Goal: Transaction & Acquisition: Download file/media

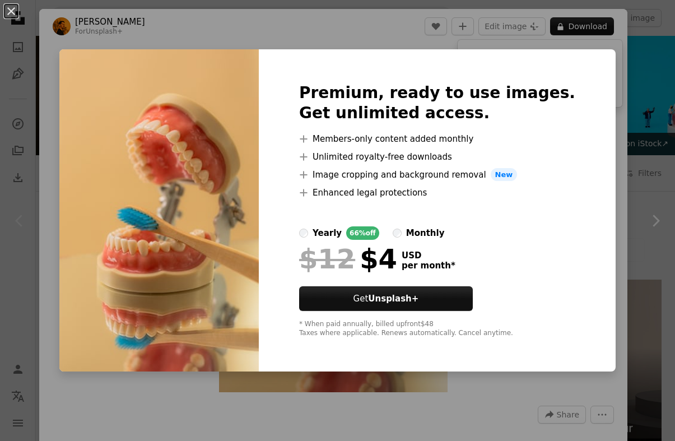
scroll to position [209, 0]
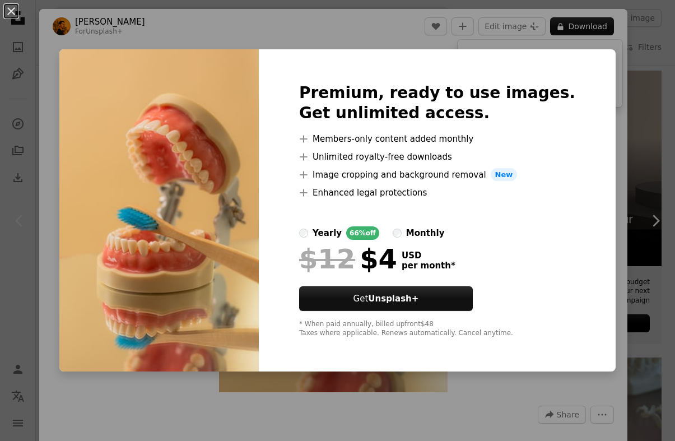
click at [628, 115] on div "An X shape Premium, ready to use images. Get unlimited access. A plus sign Memb…" at bounding box center [337, 220] width 675 height 441
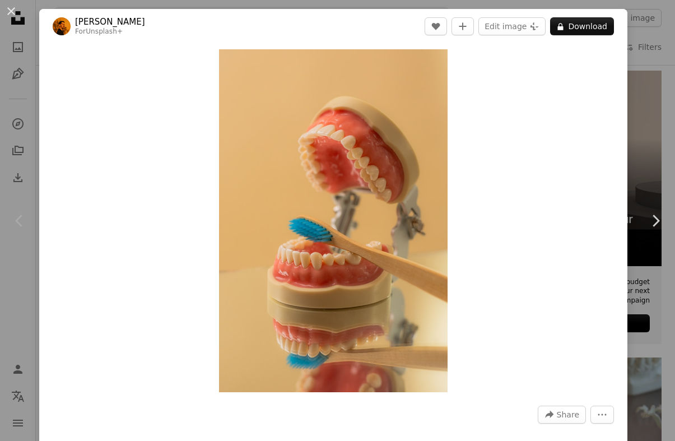
click at [17, 17] on button "An X shape" at bounding box center [10, 10] width 13 height 13
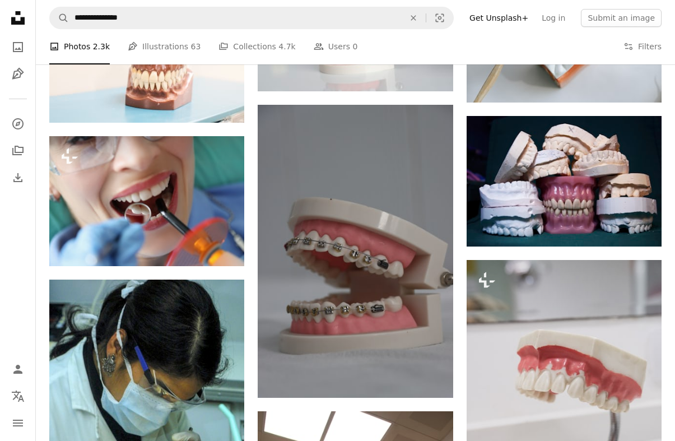
scroll to position [1022, 0]
click at [403, 307] on img at bounding box center [355, 251] width 195 height 292
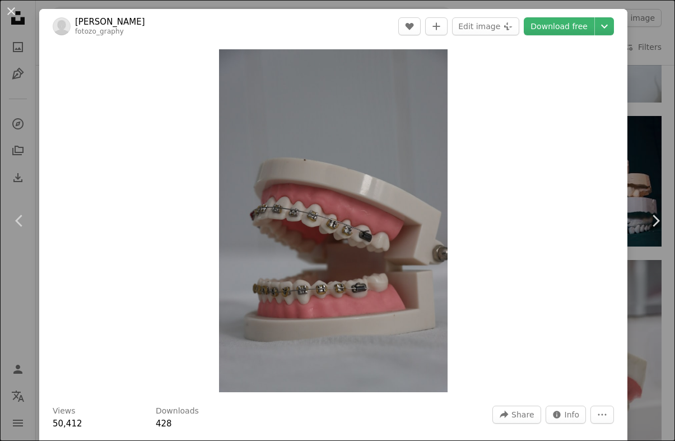
click at [580, 33] on link "Download free" at bounding box center [559, 26] width 71 height 18
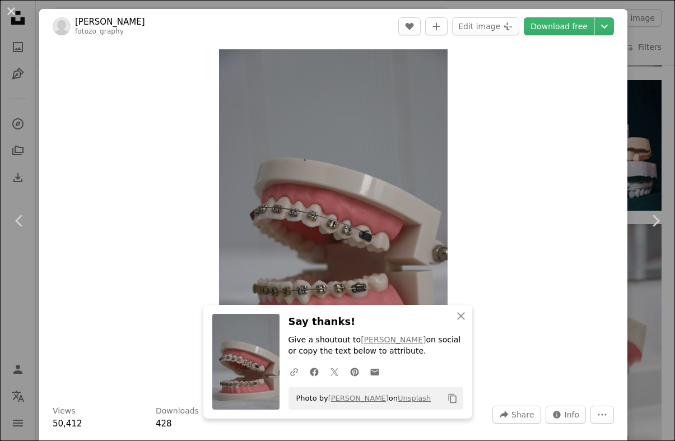
click at [642, 358] on div "An X shape Chevron left Chevron right An X shape Close Say thanks! Give a shout…" at bounding box center [337, 220] width 675 height 441
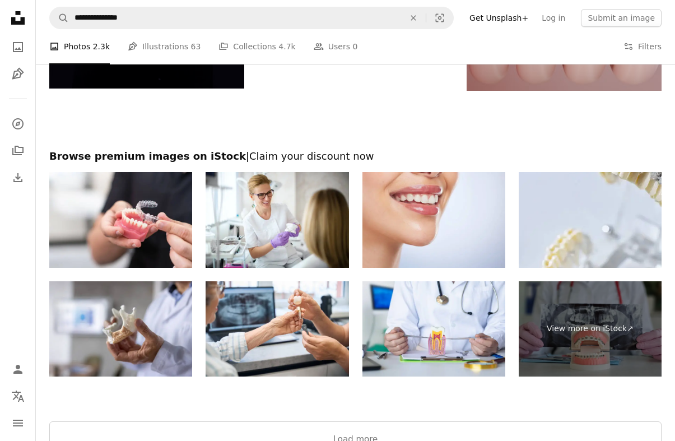
scroll to position [2966, 0]
click at [585, 437] on button "Load more" at bounding box center [355, 439] width 612 height 36
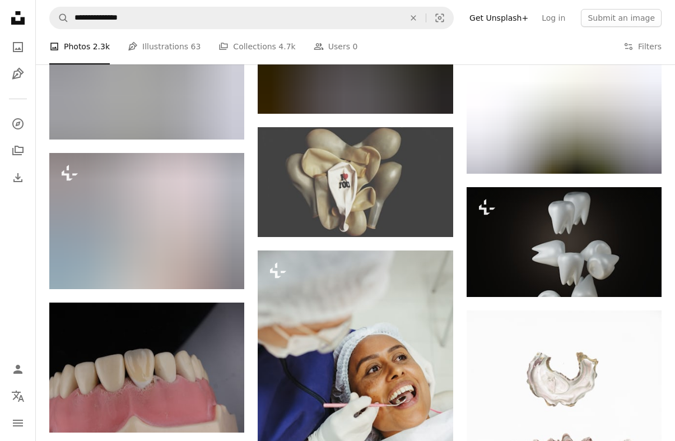
scroll to position [10025, 0]
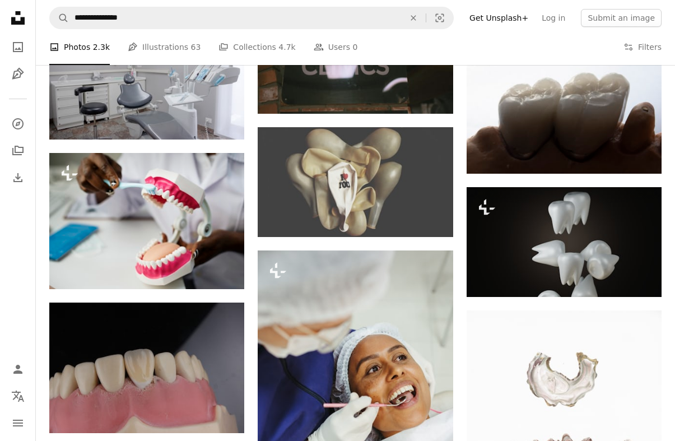
click at [101, 237] on img at bounding box center [146, 221] width 195 height 136
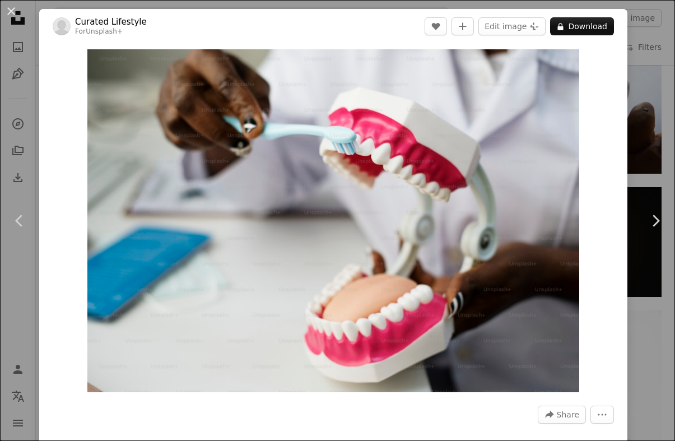
click at [601, 28] on button "A lock Download" at bounding box center [582, 26] width 64 height 18
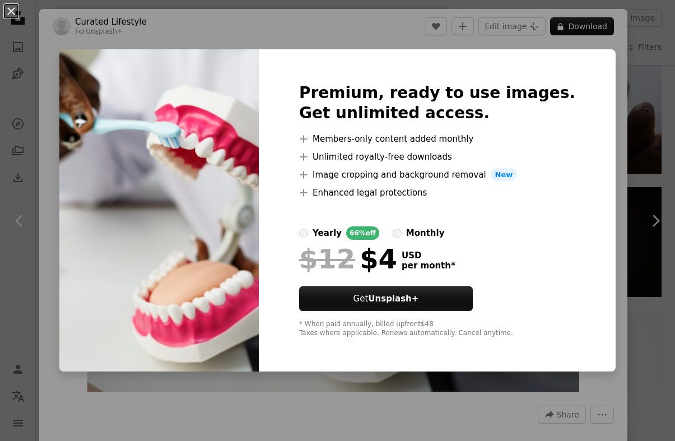
click at [606, 291] on div "An X shape Premium, ready to use images. Get unlimited access. A plus sign Memb…" at bounding box center [337, 220] width 675 height 441
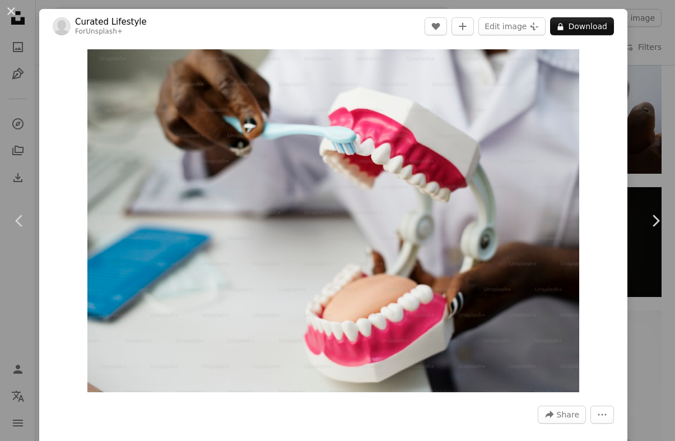
click at [661, 230] on icon "Chevron right" at bounding box center [655, 221] width 18 height 18
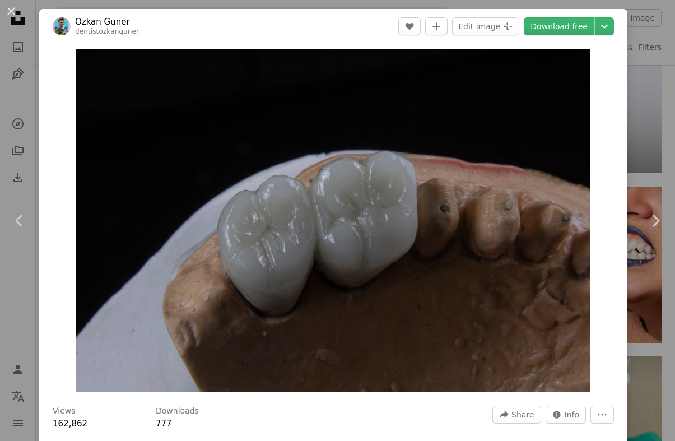
scroll to position [9104, 0]
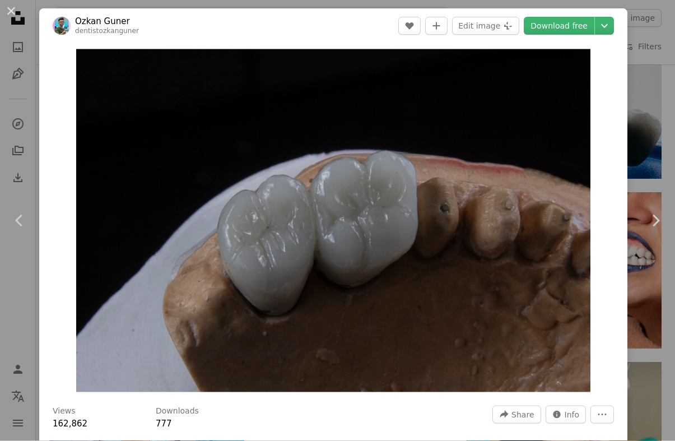
click at [6, 36] on div "An X shape Chevron left Chevron right Ozkan Guner dentistozkanguner A heart A p…" at bounding box center [337, 220] width 675 height 441
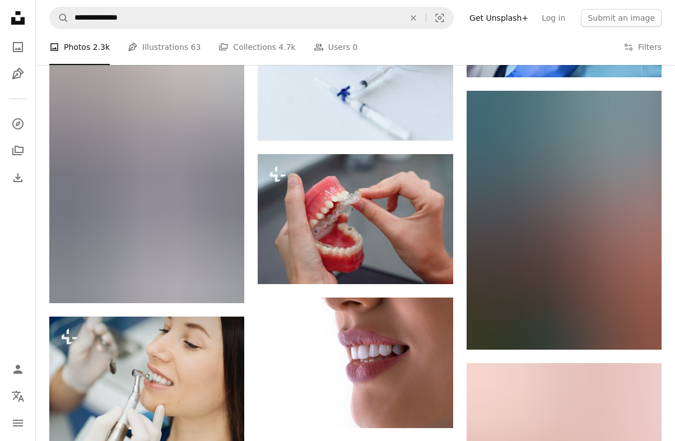
scroll to position [18198, 0]
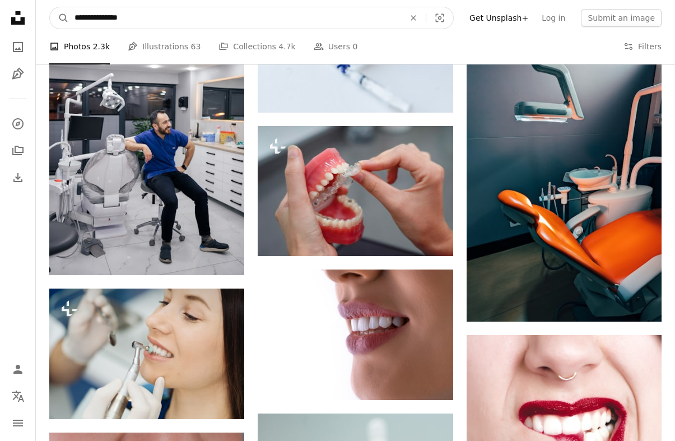
click at [376, 8] on input "**********" at bounding box center [235, 17] width 332 height 21
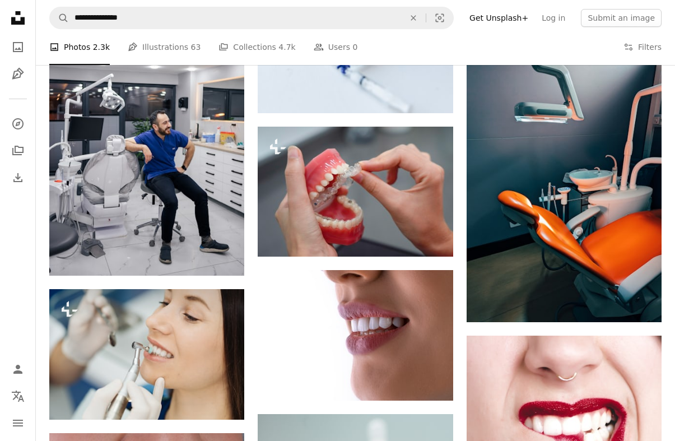
click at [426, 17] on icon "An X shape" at bounding box center [413, 17] width 25 height 9
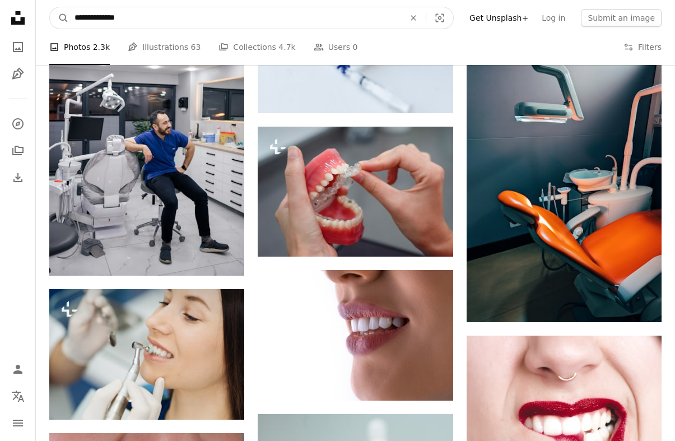
type input "**********"
click at [59, 17] on button "A magnifying glass" at bounding box center [59, 17] width 19 height 21
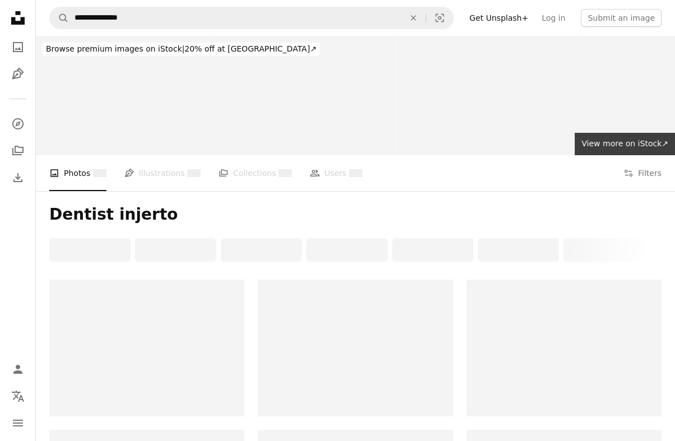
click at [448, 369] on div at bounding box center [355, 347] width 195 height 137
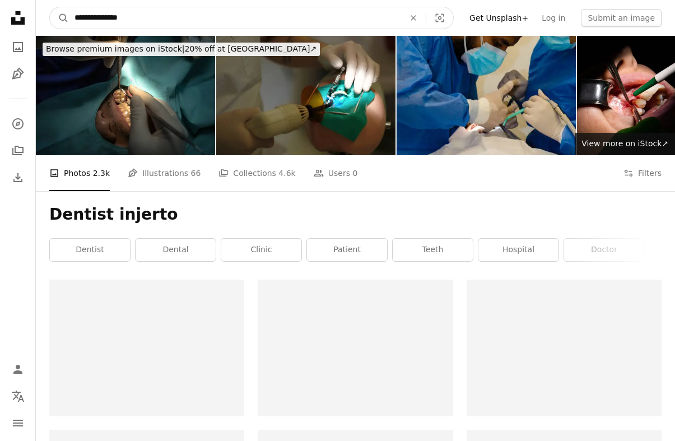
click at [370, 27] on input "**********" at bounding box center [235, 17] width 332 height 21
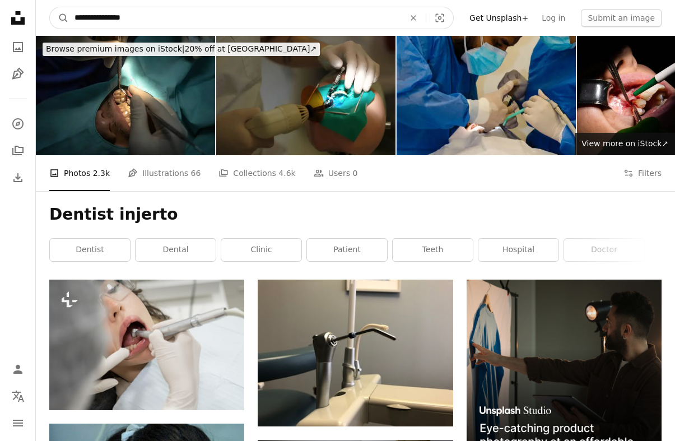
type input "**********"
click at [59, 18] on button "A magnifying glass" at bounding box center [59, 17] width 19 height 21
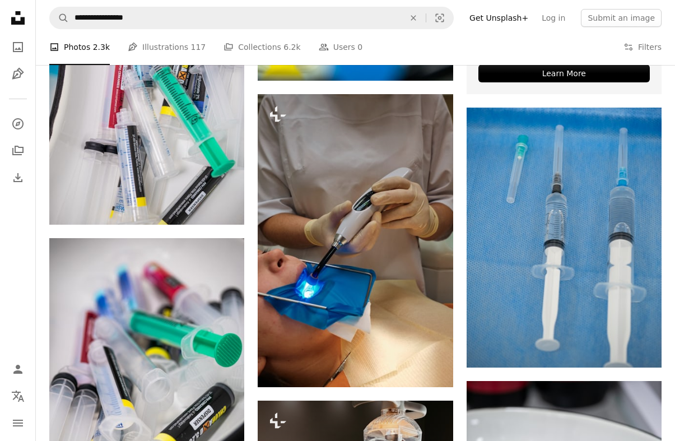
scroll to position [470, 0]
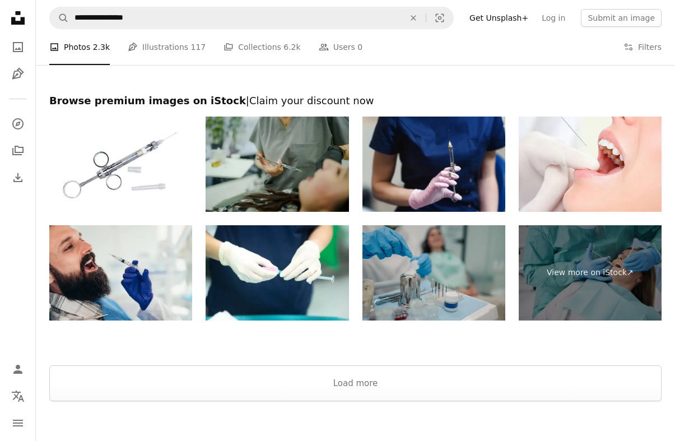
click at [94, 372] on button "Load more" at bounding box center [355, 383] width 612 height 36
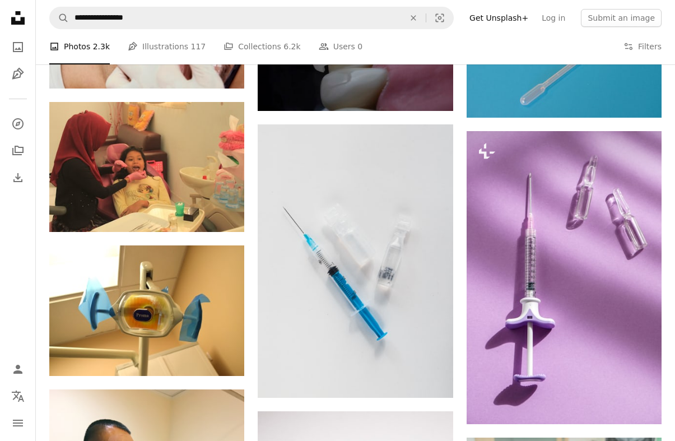
scroll to position [2763, 0]
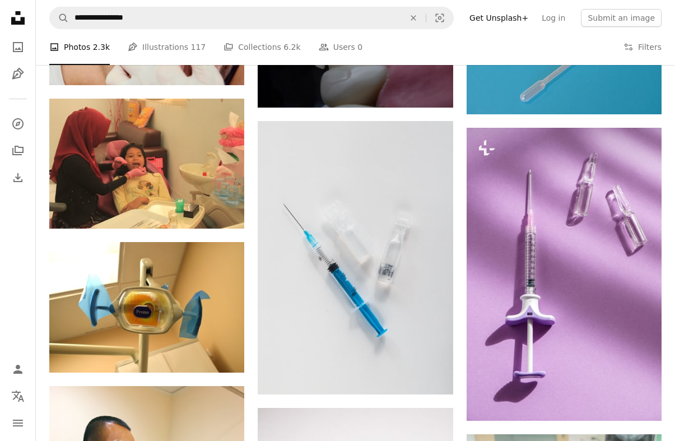
click at [315, 277] on img at bounding box center [355, 258] width 195 height 274
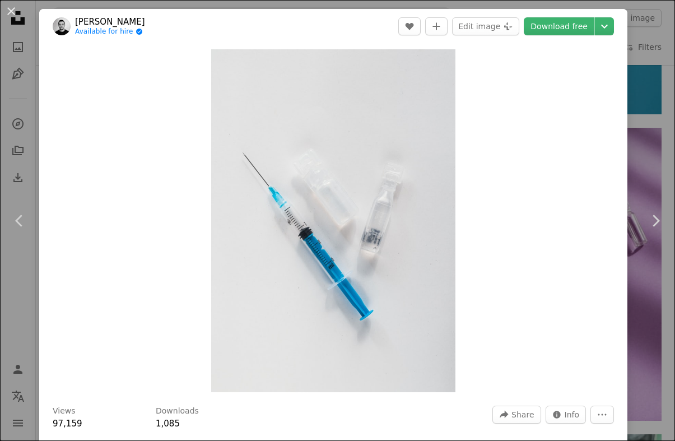
click at [563, 31] on link "Download free" at bounding box center [559, 26] width 71 height 18
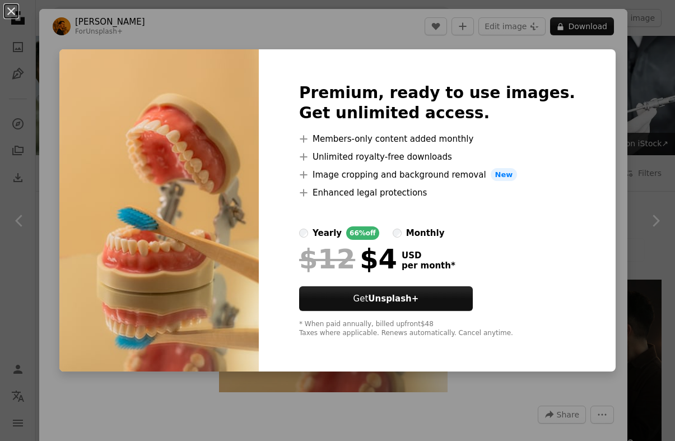
scroll to position [11671, 0]
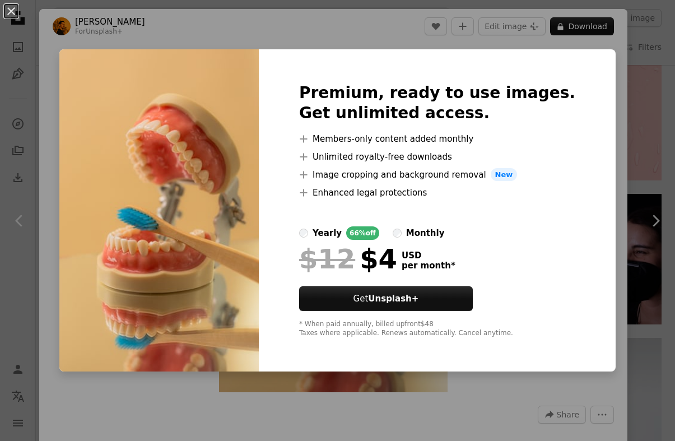
click at [660, 253] on div "An X shape Premium, ready to use images. Get unlimited access. A plus sign Memb…" at bounding box center [337, 220] width 675 height 441
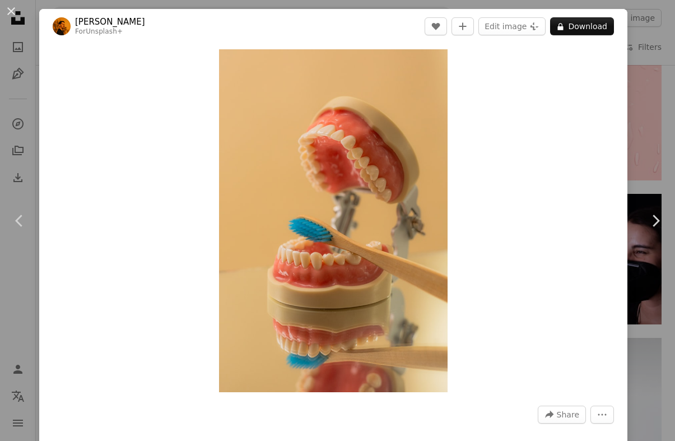
click at [650, 274] on link "Chevron right" at bounding box center [655, 221] width 39 height 108
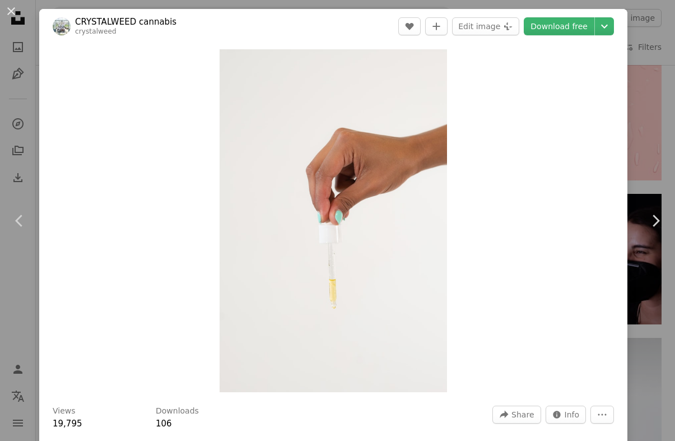
click at [657, 226] on icon at bounding box center [655, 220] width 7 height 12
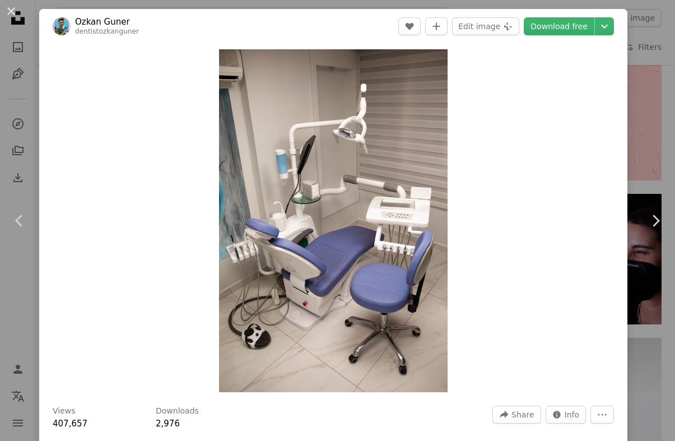
click at [656, 230] on icon "Chevron right" at bounding box center [655, 221] width 18 height 18
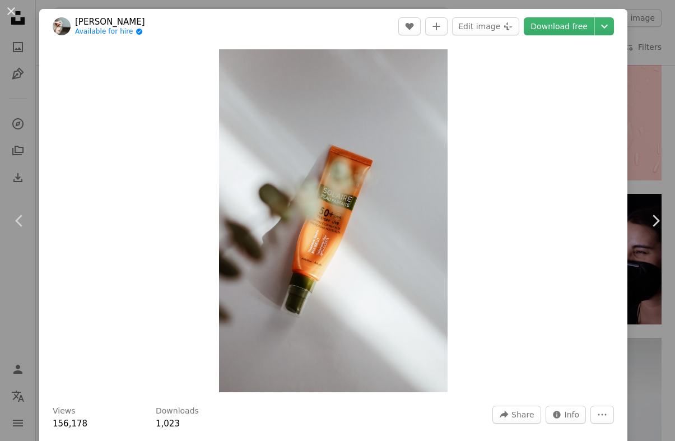
click at [650, 230] on icon "Chevron right" at bounding box center [655, 221] width 18 height 18
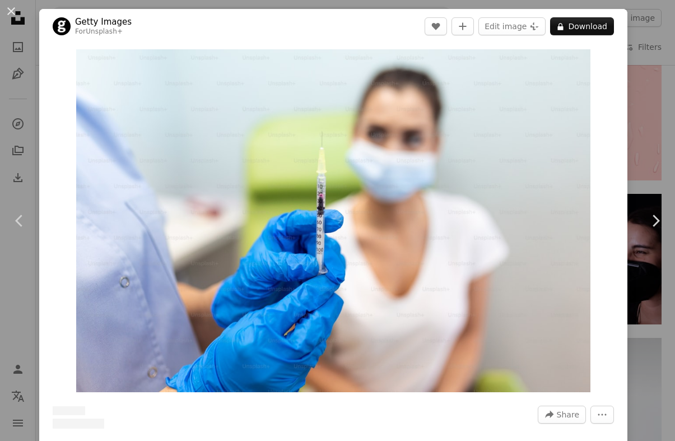
click at [653, 230] on icon "Chevron right" at bounding box center [655, 221] width 18 height 18
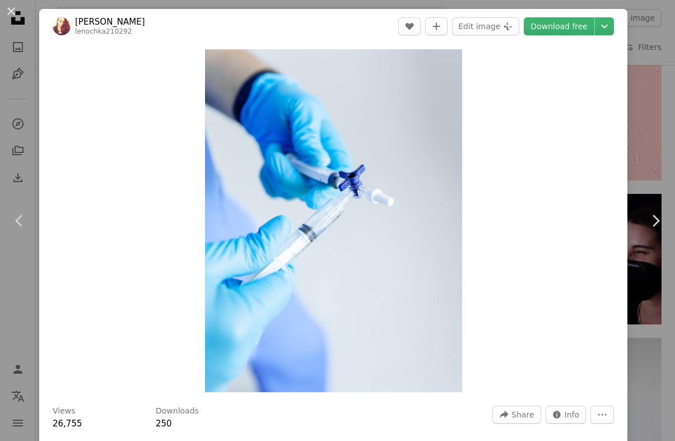
click at [661, 418] on div "An X shape Chevron left Chevron right [PERSON_NAME] lenochka210292 A heart A pl…" at bounding box center [337, 220] width 675 height 441
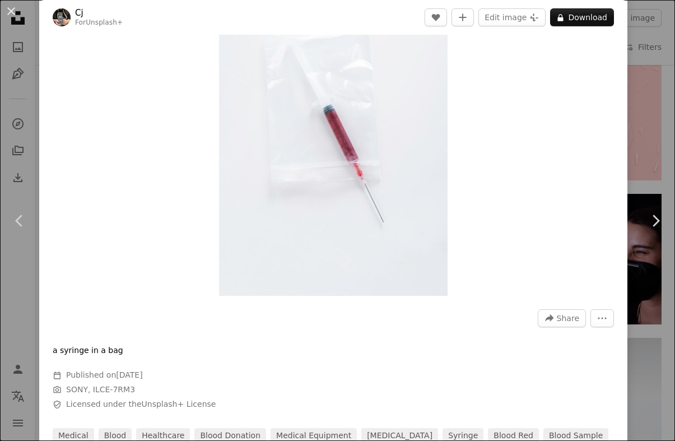
scroll to position [74, 0]
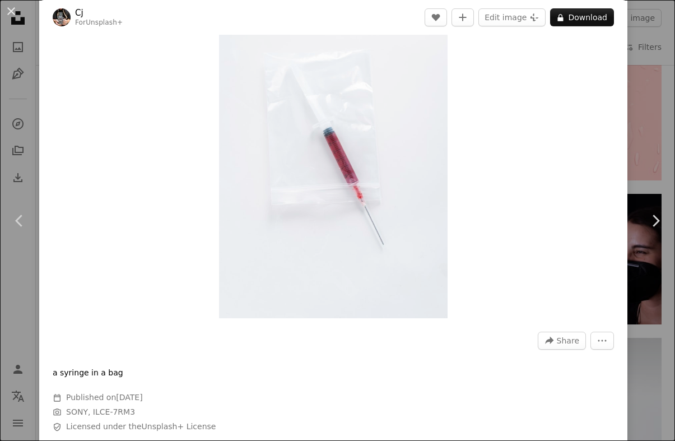
click at [653, 361] on div "An X shape Chevron left Chevron right Cj For Unsplash+ A heart A plus sign Edit…" at bounding box center [337, 220] width 675 height 441
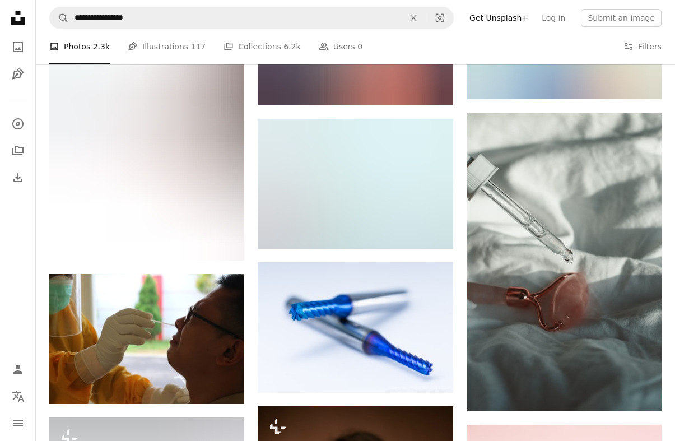
scroll to position [16281, 0]
